Goal: Task Accomplishment & Management: Use online tool/utility

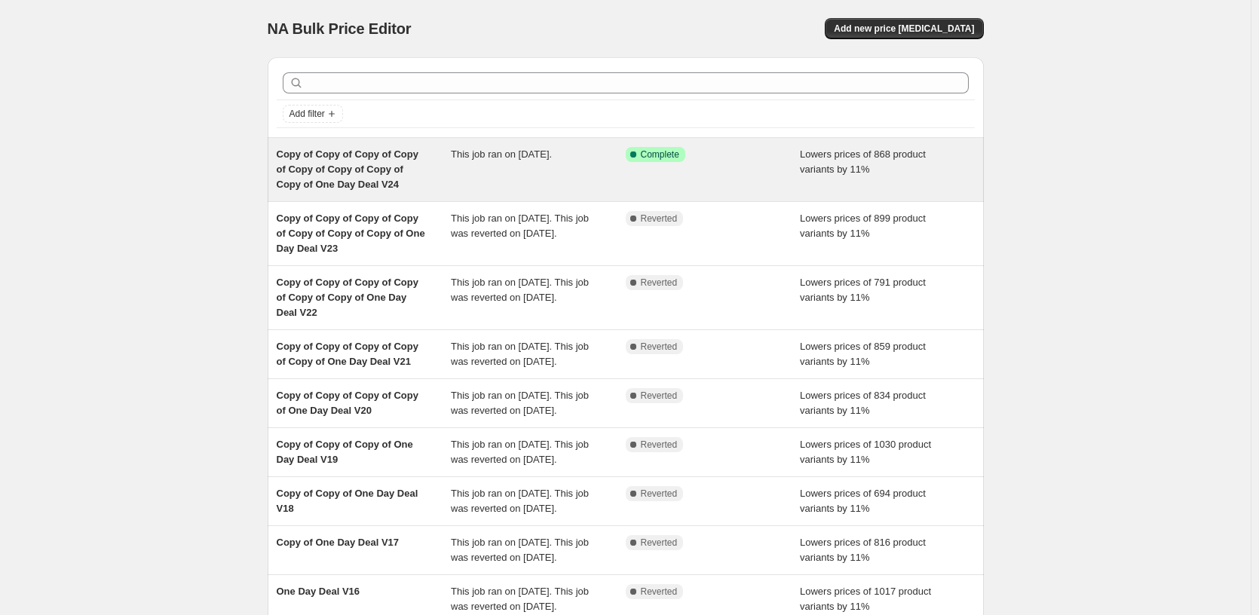
click at [728, 179] on div "Success Complete Complete" at bounding box center [713, 169] width 175 height 45
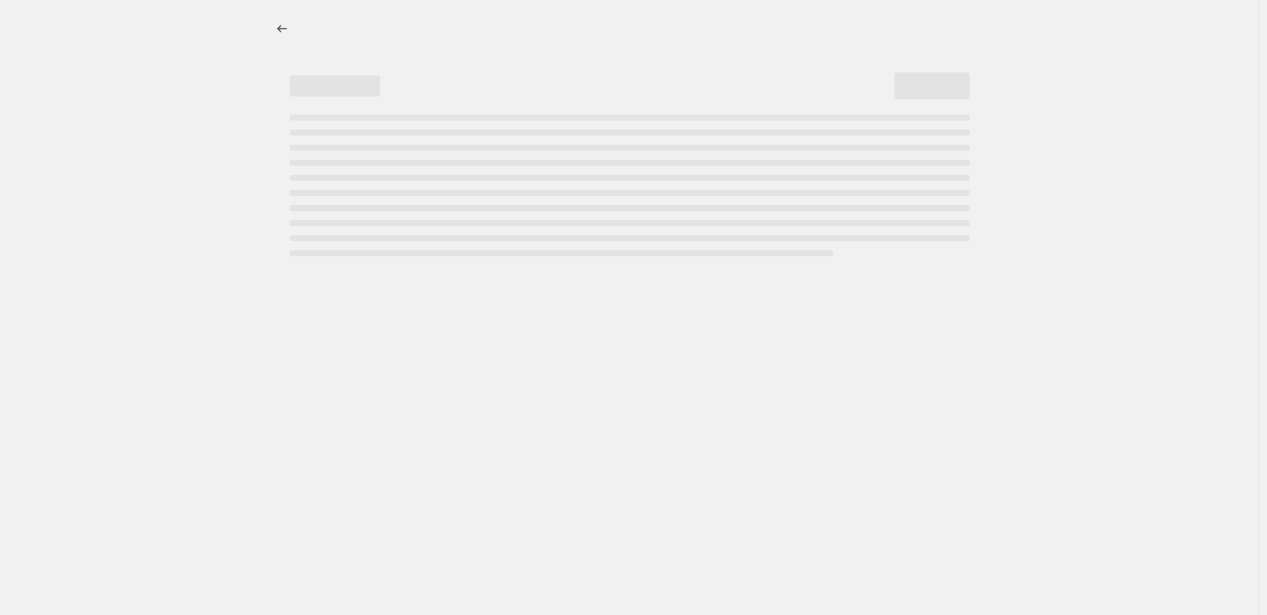
select select "percentage"
select select "pp"
select select "tag"
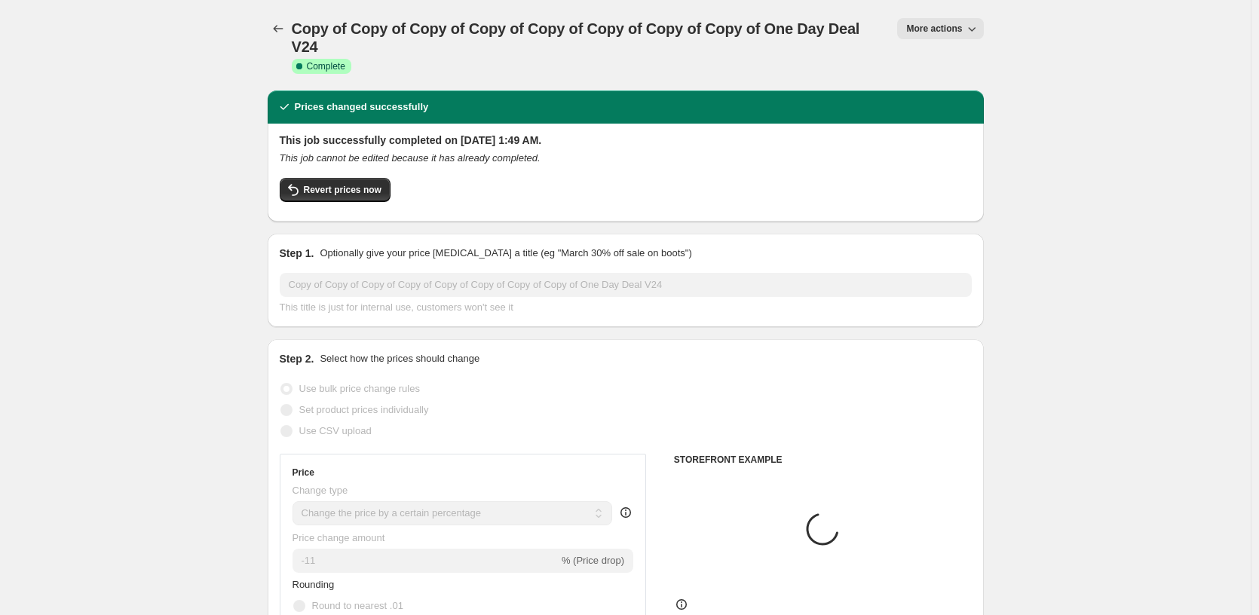
click at [919, 30] on span "More actions" at bounding box center [934, 29] width 56 height 12
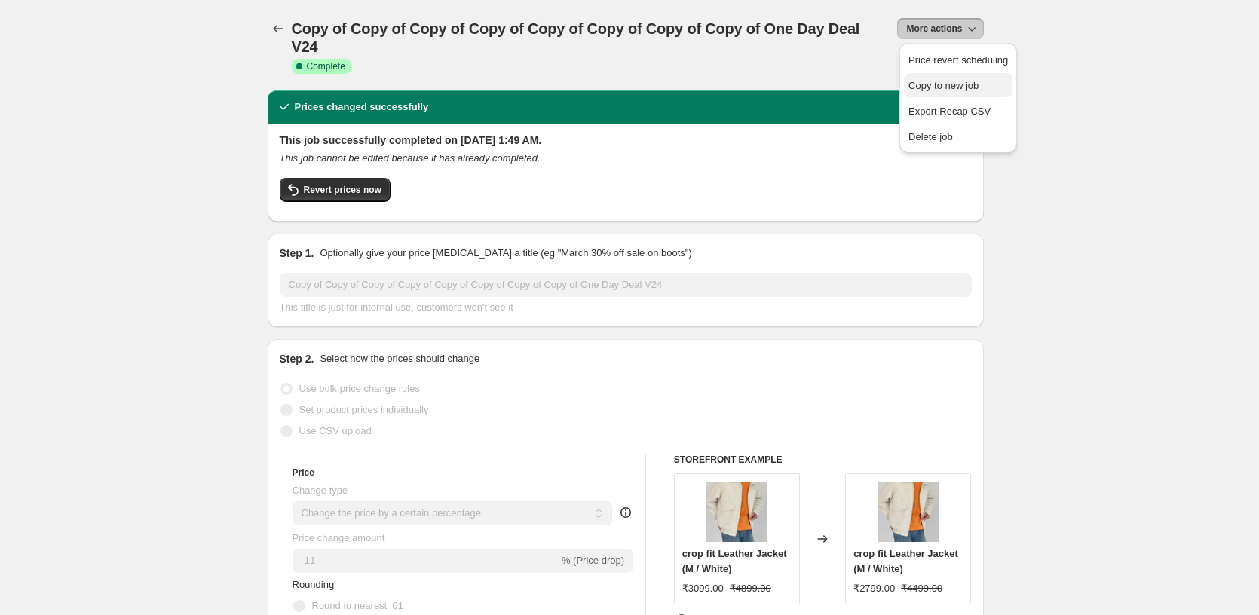
click at [961, 82] on span "Copy to new job" at bounding box center [944, 85] width 70 height 11
select select "percentage"
select select "pp"
select select "tag"
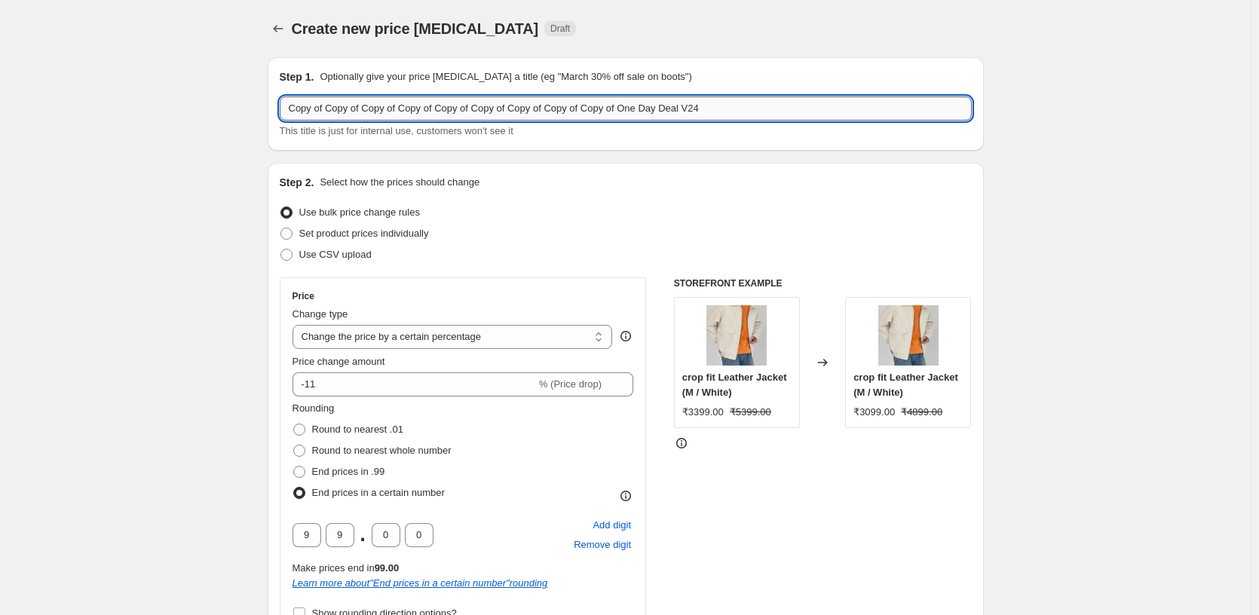
click at [784, 106] on input "Copy of Copy of Copy of Copy of Copy of Copy of Copy of Copy of Copy of One Day…" at bounding box center [626, 109] width 692 height 24
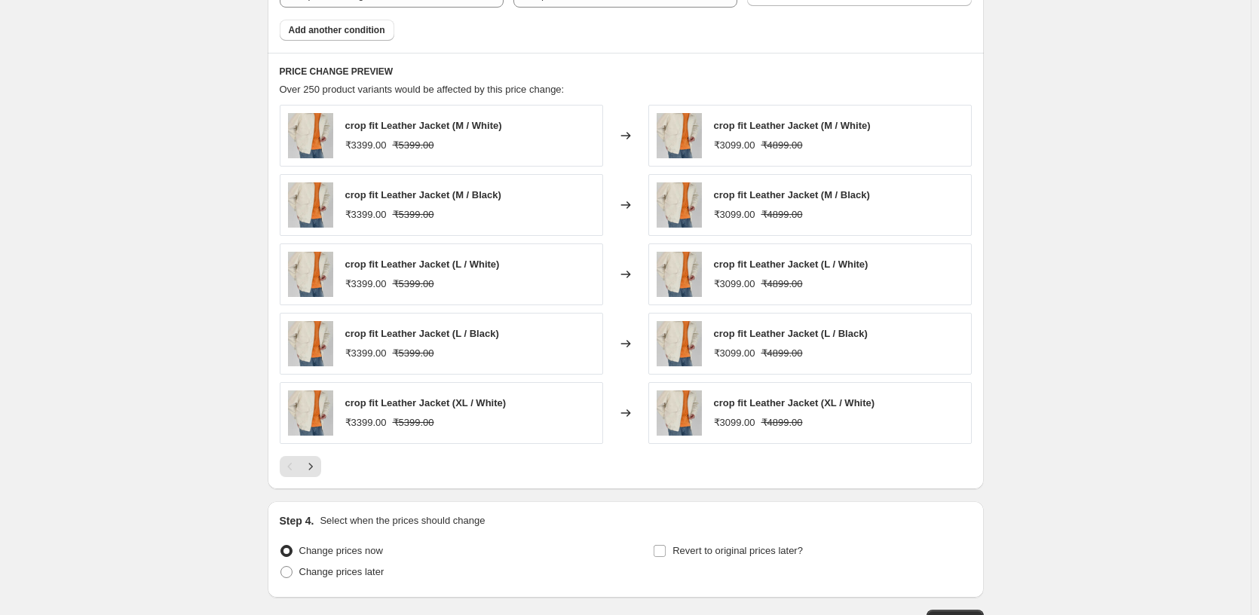
scroll to position [1444, 0]
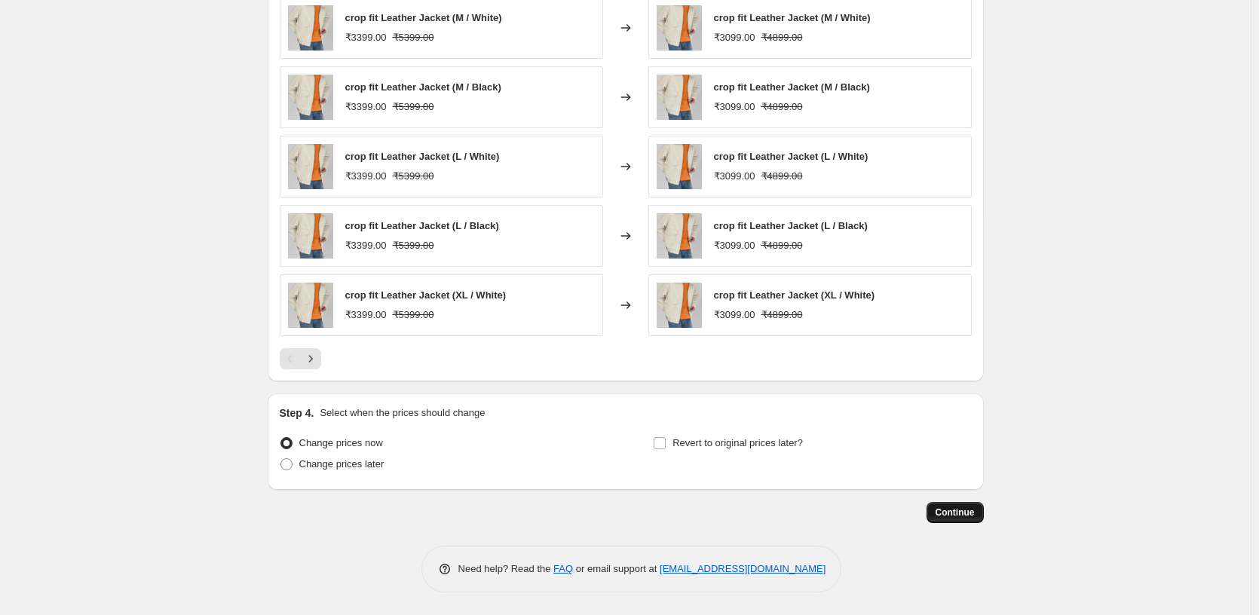
type input "Copy of Copy of Copy of Copy of Copy of Copy of Copy of Copy of Copy of One Day…"
click at [959, 511] on span "Continue" at bounding box center [955, 513] width 39 height 12
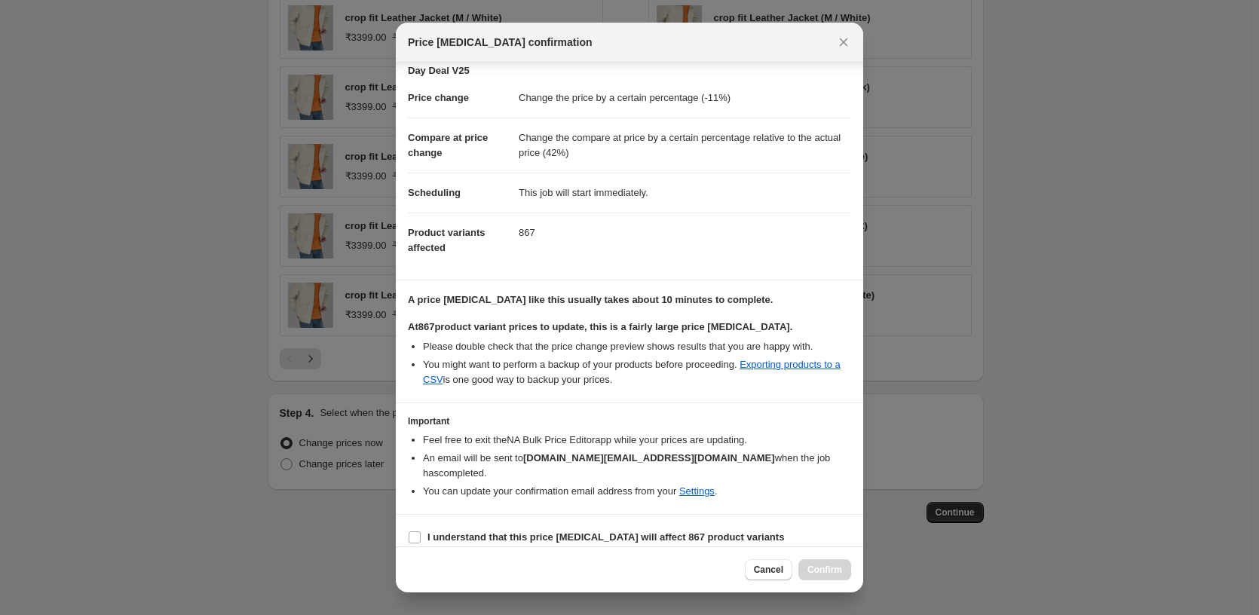
scroll to position [40, 0]
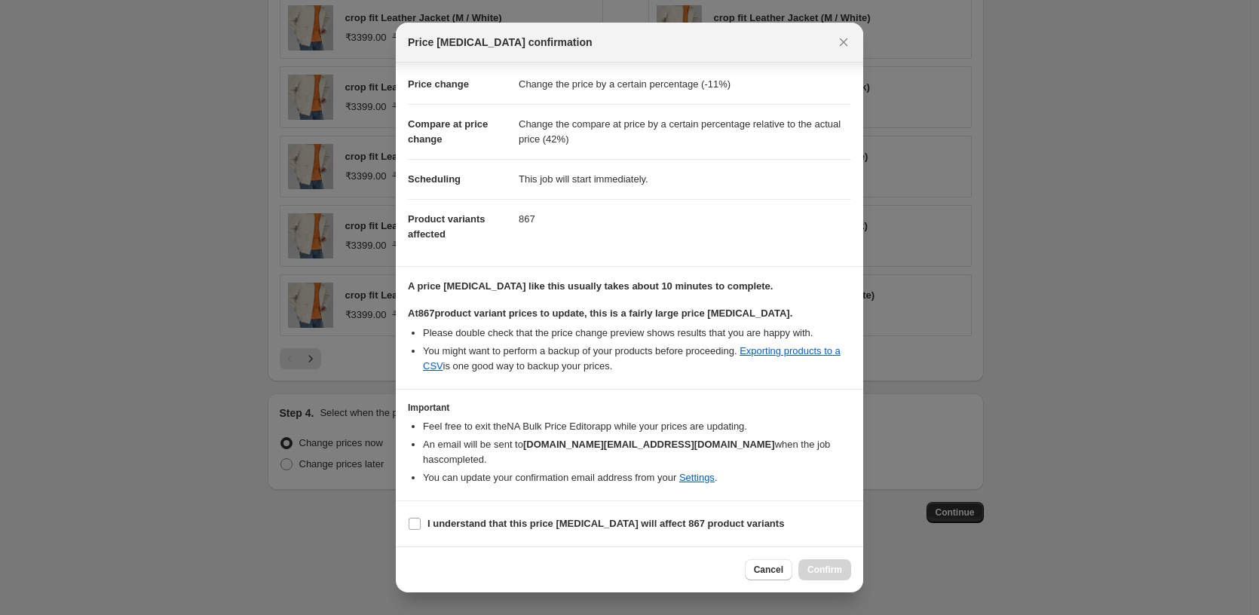
click at [498, 504] on section "I understand that this price [MEDICAL_DATA] will affect 867 product variants" at bounding box center [629, 523] width 467 height 45
click at [494, 523] on b "I understand that this price [MEDICAL_DATA] will affect 867 product variants" at bounding box center [606, 523] width 357 height 11
click at [421, 523] on input "I understand that this price [MEDICAL_DATA] will affect 867 product variants" at bounding box center [415, 524] width 12 height 12
checkbox input "true"
click at [829, 568] on span "Confirm" at bounding box center [825, 570] width 35 height 12
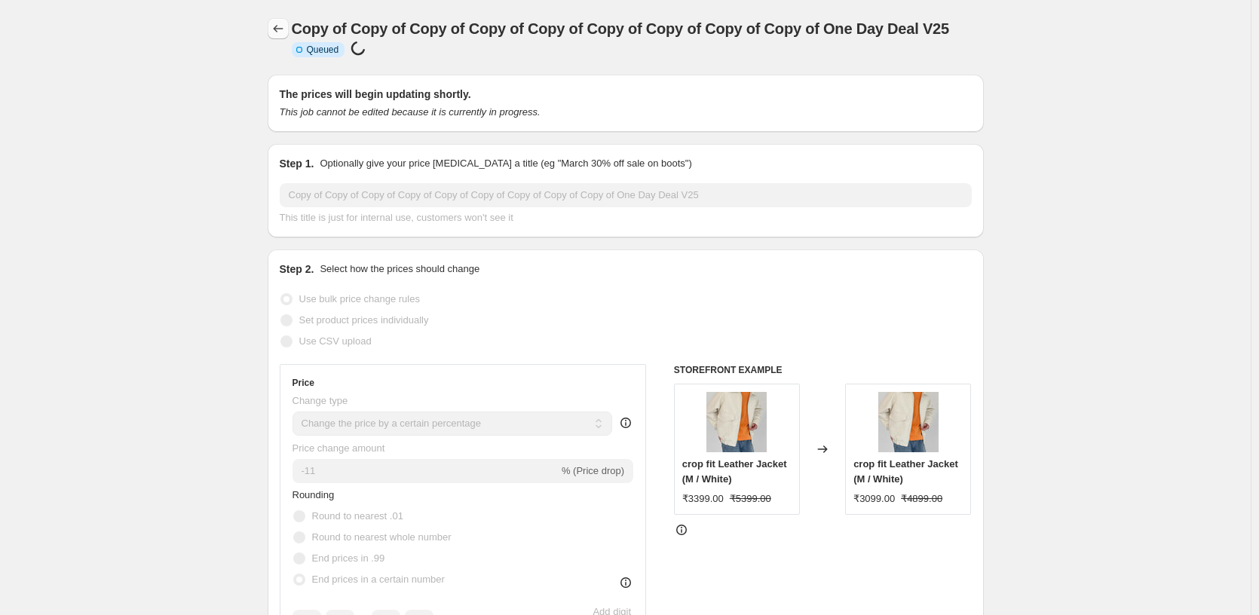
click at [280, 28] on icon "Price change jobs" at bounding box center [278, 28] width 15 height 15
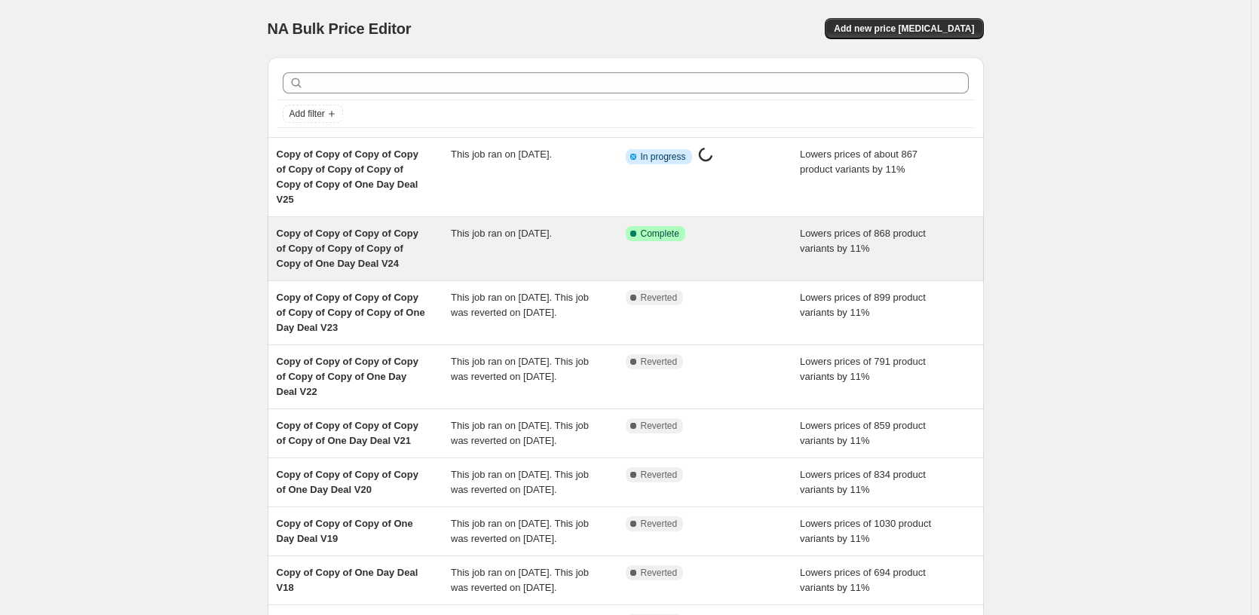
click at [633, 250] on div "Success Complete Complete" at bounding box center [713, 248] width 175 height 45
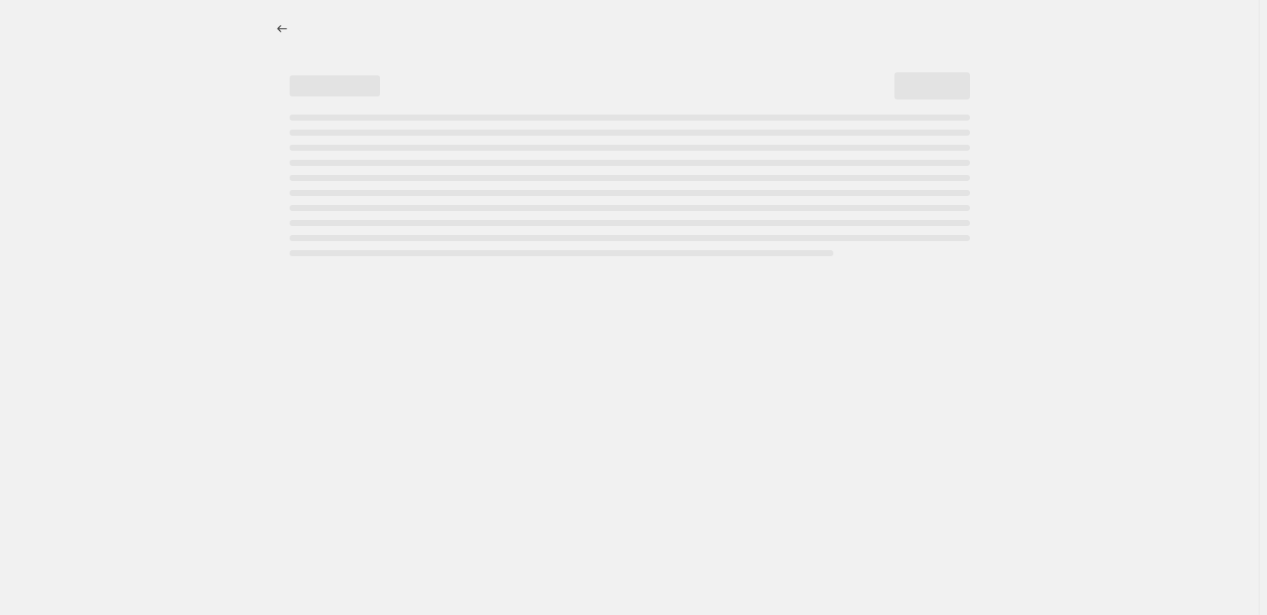
select select "percentage"
select select "pp"
select select "tag"
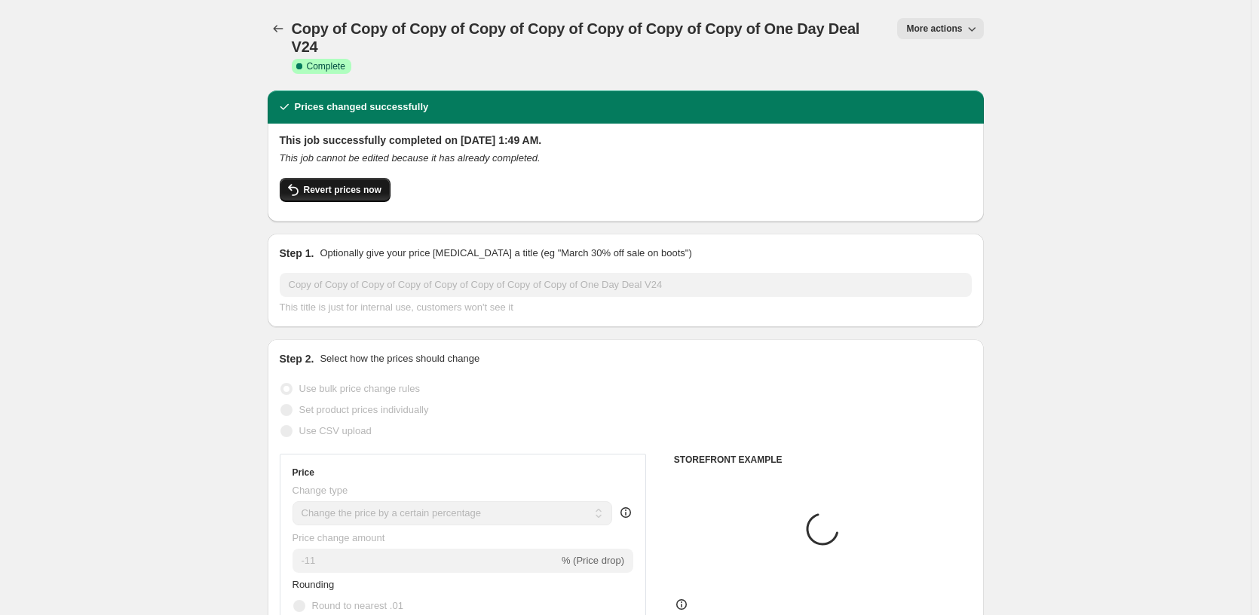
click at [360, 182] on button "Revert prices now" at bounding box center [335, 190] width 111 height 24
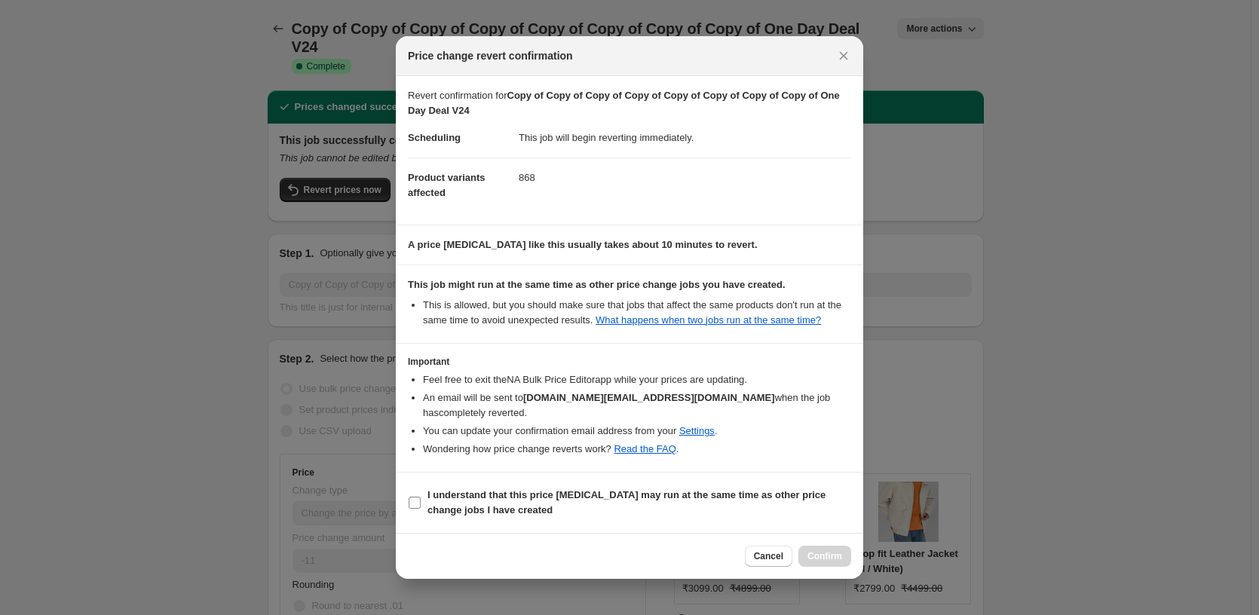
click at [483, 501] on span "I understand that this price [MEDICAL_DATA] may run at the same time as other p…" at bounding box center [640, 503] width 424 height 30
click at [421, 501] on input "I understand that this price [MEDICAL_DATA] may run at the same time as other p…" at bounding box center [415, 503] width 12 height 12
checkbox input "true"
click at [855, 553] on div "Cancel Confirm" at bounding box center [629, 556] width 467 height 46
click at [834, 554] on span "Confirm" at bounding box center [825, 556] width 35 height 12
